Goal: Information Seeking & Learning: Learn about a topic

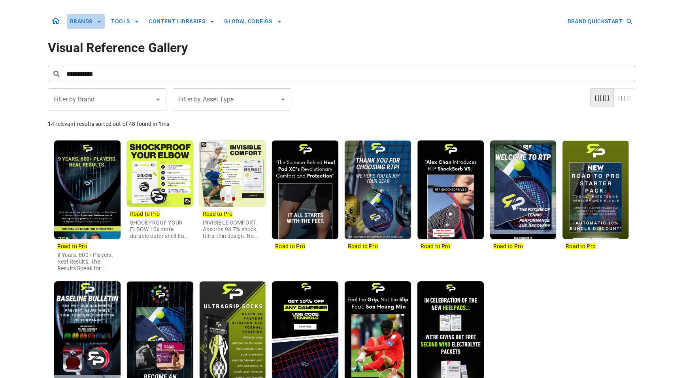
click at [78, 21] on button "BRANDS" at bounding box center [86, 21] width 38 height 15
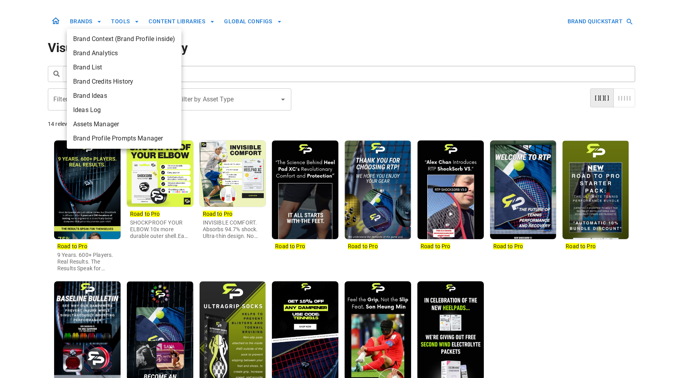
click at [18, 66] on div at bounding box center [341, 189] width 683 height 378
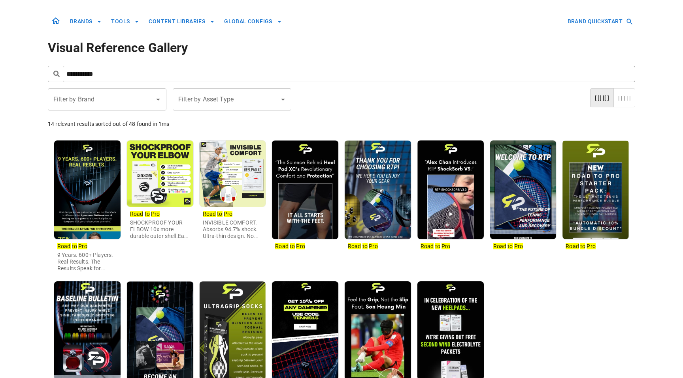
click at [78, 72] on input "**********" at bounding box center [349, 74] width 572 height 16
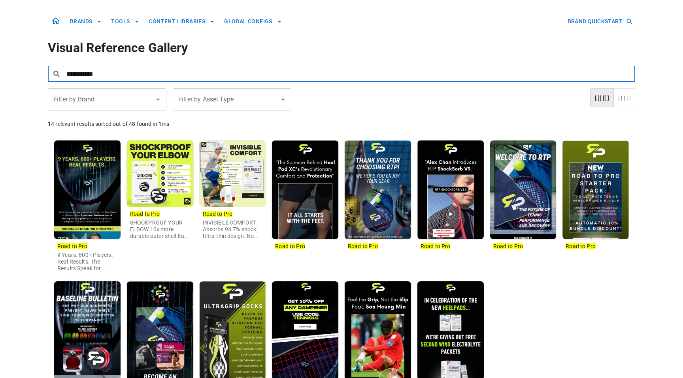
click at [78, 72] on input "**********" at bounding box center [349, 74] width 572 height 16
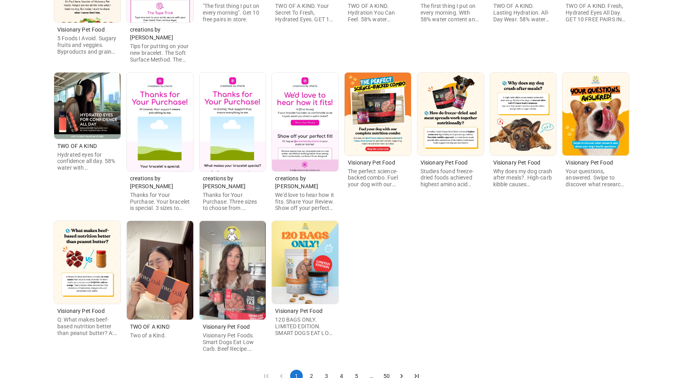
scroll to position [226, 0]
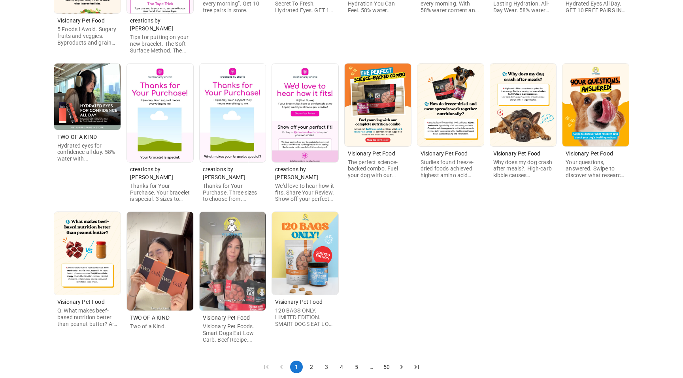
click at [345, 361] on button "4" at bounding box center [341, 367] width 13 height 13
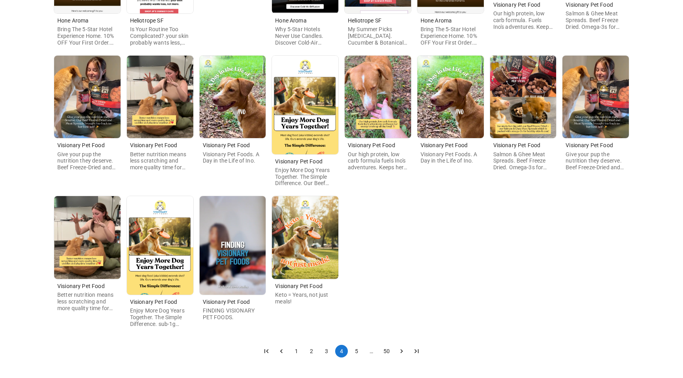
click at [406, 350] on button "Go to next page" at bounding box center [401, 351] width 13 height 13
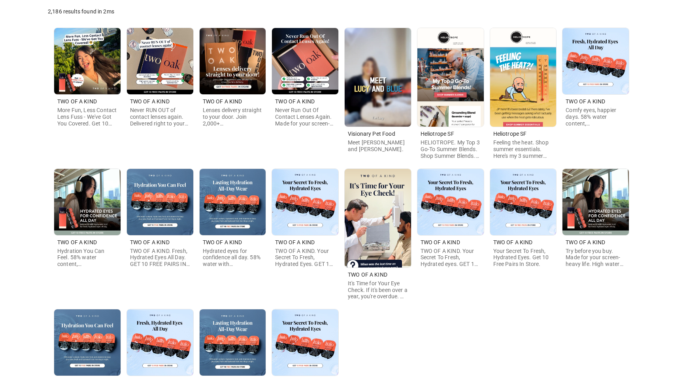
scroll to position [194, 0]
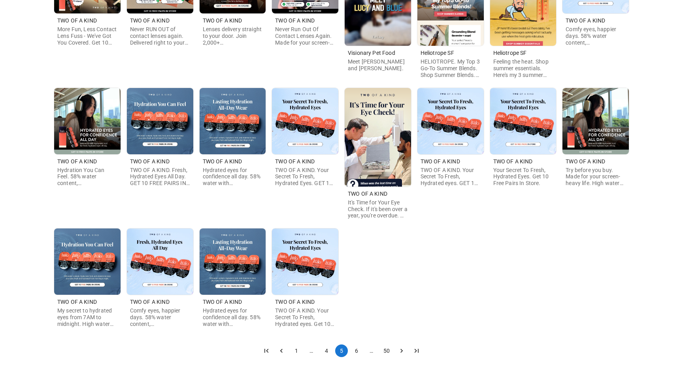
click at [401, 351] on icon "Go to next page" at bounding box center [401, 351] width 8 height 8
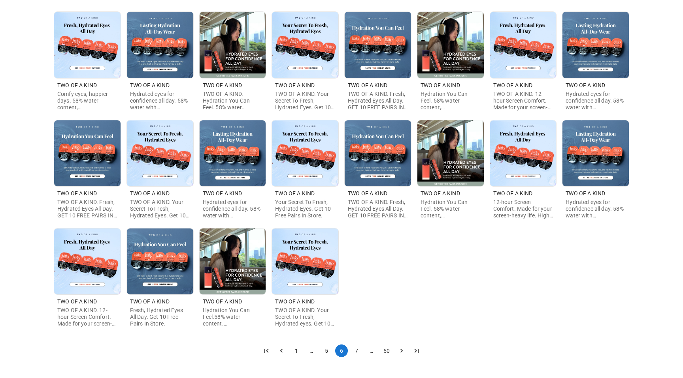
scroll to position [128, 0]
click at [401, 348] on icon "Go to next page" at bounding box center [401, 352] width 8 height 8
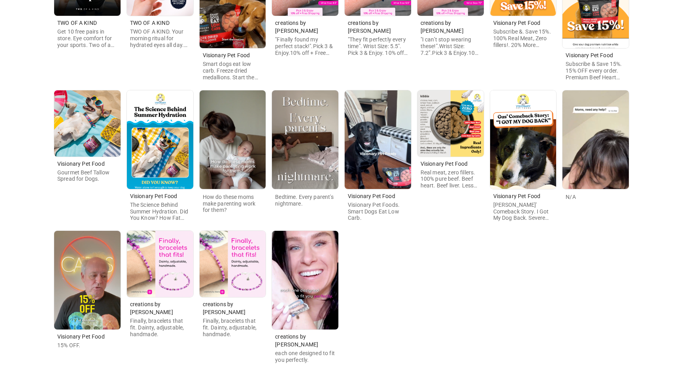
scroll to position [219, 0]
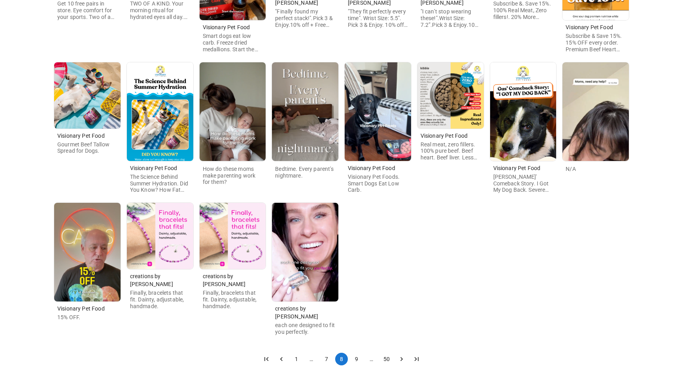
click at [389, 353] on button "50" at bounding box center [386, 359] width 13 height 13
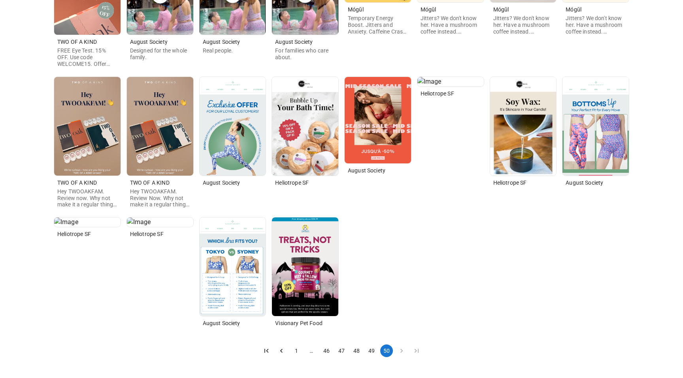
scroll to position [0, 0]
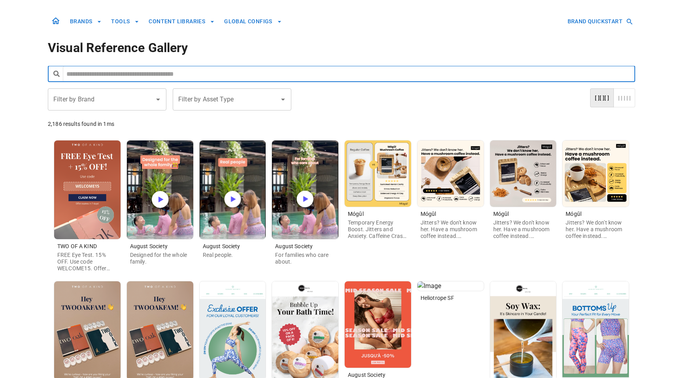
click at [286, 73] on input "text" at bounding box center [349, 74] width 572 height 16
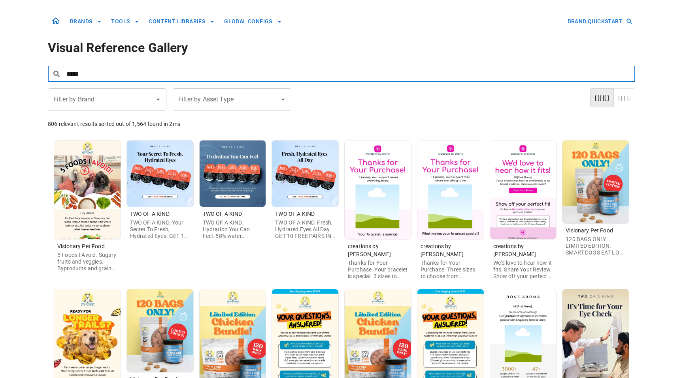
click at [193, 78] on input "*****" at bounding box center [349, 74] width 572 height 16
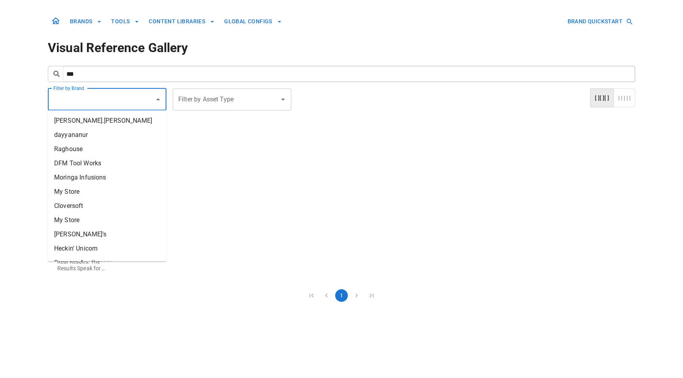
click at [114, 100] on input "Filter by Brand" at bounding box center [101, 99] width 100 height 15
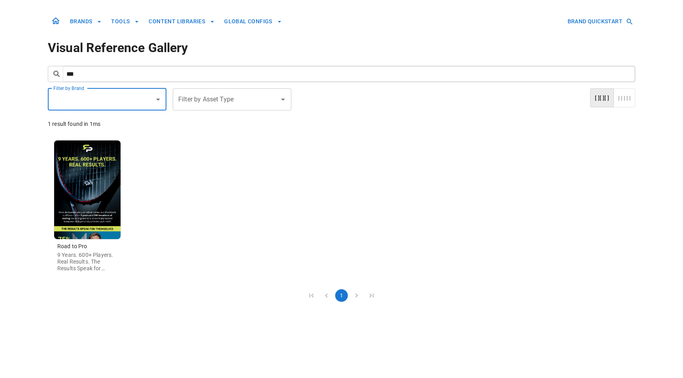
click at [98, 77] on input "***" at bounding box center [349, 74] width 572 height 16
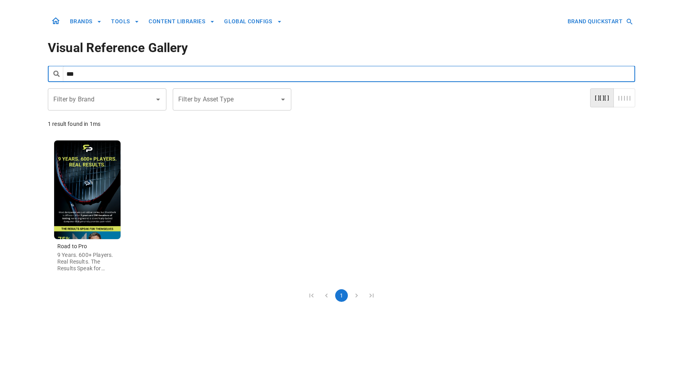
click at [98, 77] on input "***" at bounding box center [349, 74] width 572 height 16
type input "**********"
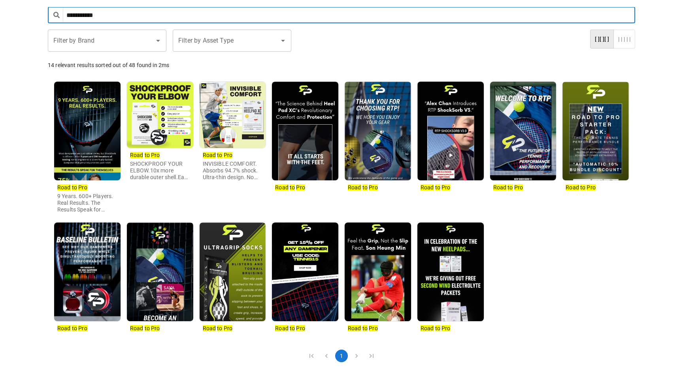
scroll to position [64, 0]
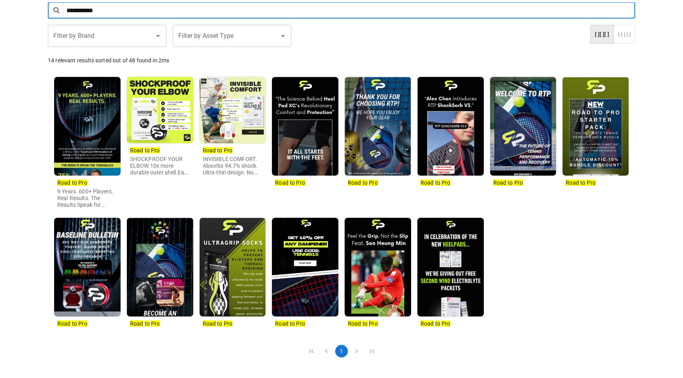
click at [314, 277] on img at bounding box center [305, 267] width 66 height 99
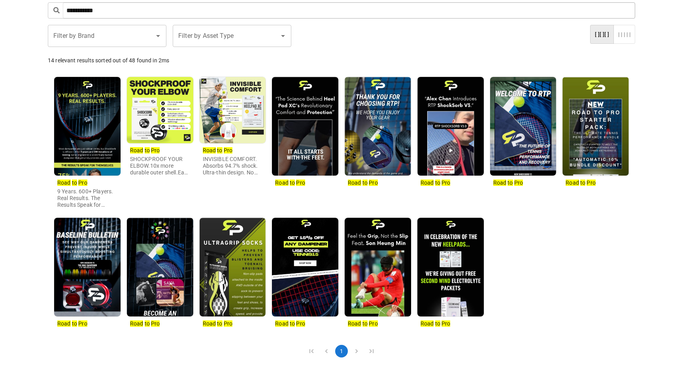
click at [99, 159] on img at bounding box center [87, 126] width 66 height 99
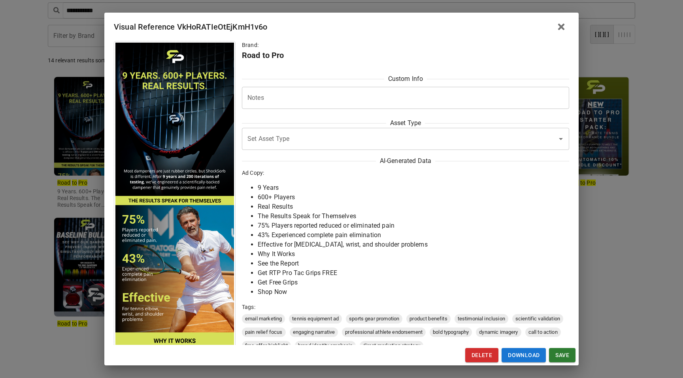
click at [38, 192] on div "Visual Reference VkHoRATIeOtEjKmH1v6o Brand: Road to Pro Custom Info Notes * No…" at bounding box center [341, 189] width 683 height 378
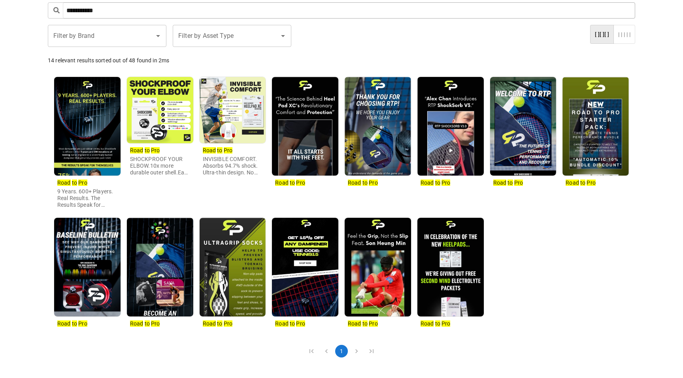
click at [174, 121] on img at bounding box center [160, 110] width 66 height 66
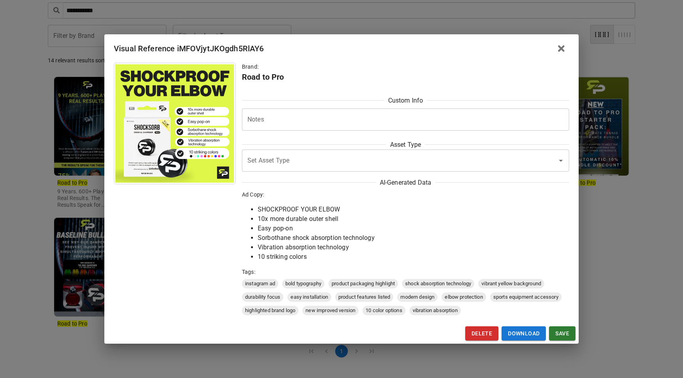
click at [70, 201] on div "Visual Reference iMFOVjytJKOgdh5RlAY6 Brand: Road to Pro Custom Info Notes * No…" at bounding box center [341, 189] width 683 height 378
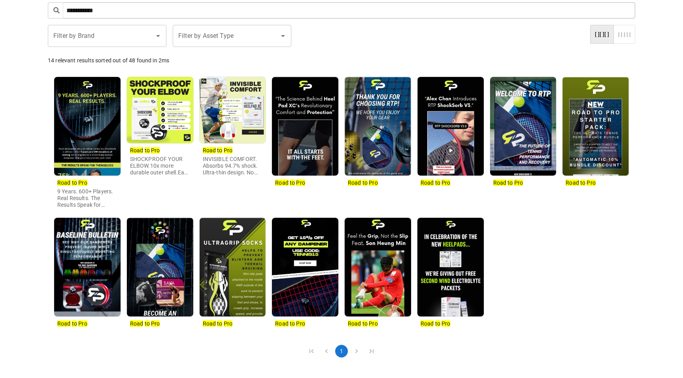
click at [234, 124] on img at bounding box center [233, 110] width 66 height 66
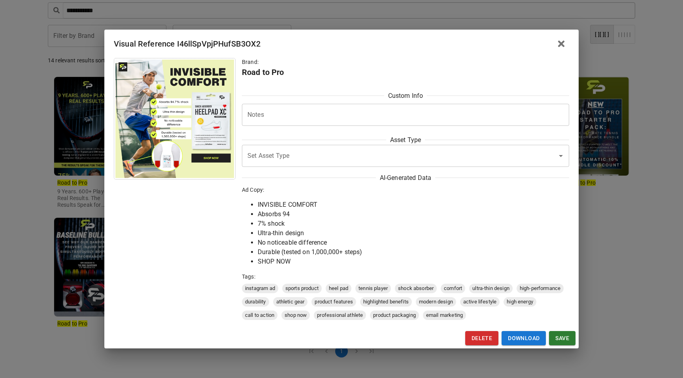
click at [90, 169] on div "Visual Reference I46llSpVpjPHufSB3OX2 Brand: Road to Pro Custom Info Notes * No…" at bounding box center [341, 189] width 683 height 378
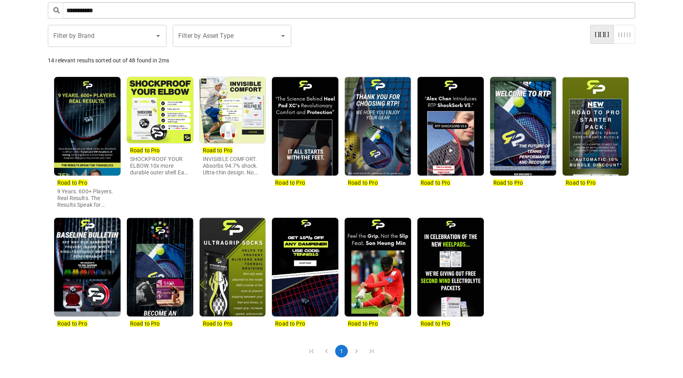
click at [84, 266] on img at bounding box center [87, 267] width 66 height 99
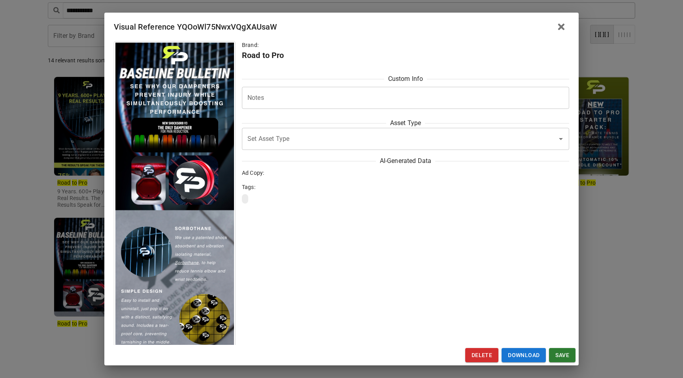
click at [84, 266] on div "Visual Reference YQOoWl75NwxVQgXAUsaW Brand: Road to Pro Custom Info Notes * No…" at bounding box center [341, 189] width 683 height 378
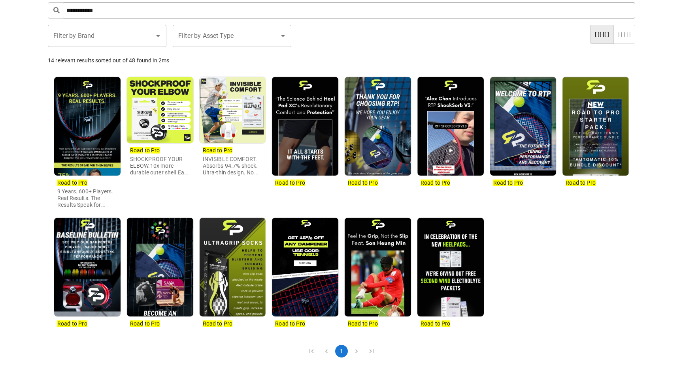
click at [304, 134] on img at bounding box center [305, 126] width 66 height 99
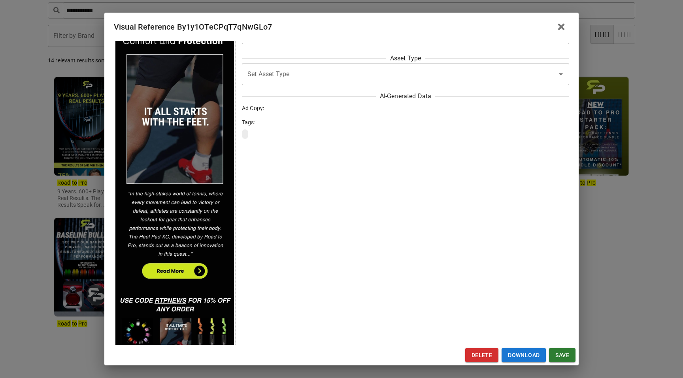
scroll to position [163, 0]
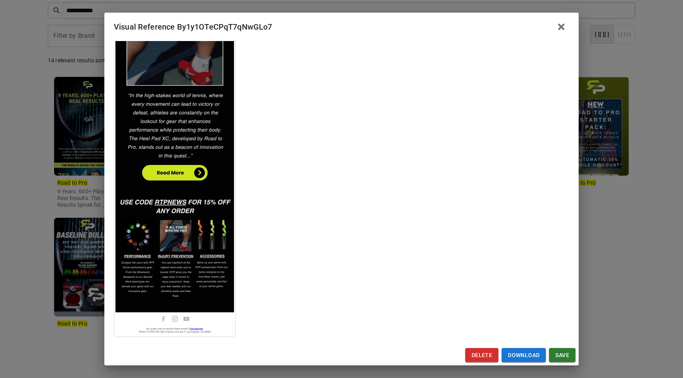
click at [68, 264] on div "Visual Reference By1y1OTeCPqT7qNwGLo7 Brand: Road to Pro Custom Info Notes * No…" at bounding box center [341, 189] width 683 height 378
